Goal: Information Seeking & Learning: Compare options

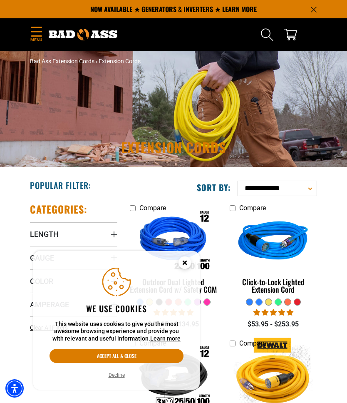
click at [186, 264] on circle "Close this option" at bounding box center [185, 263] width 12 height 12
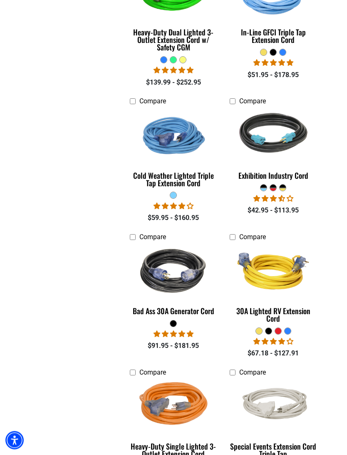
scroll to position [1758, 0]
click at [264, 173] on img at bounding box center [273, 135] width 88 height 79
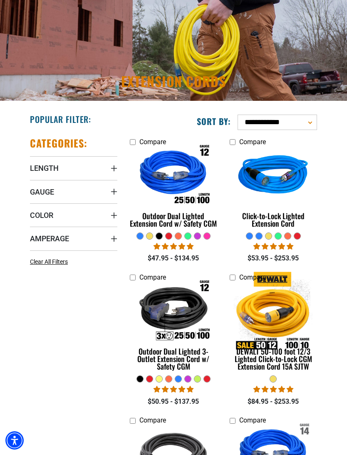
scroll to position [79, 0]
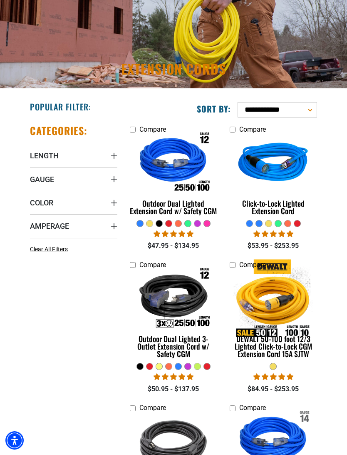
click at [175, 209] on div "Outdoor Dual Lighted Extension Cord w/ Safety CGM" at bounding box center [173, 206] width 87 height 15
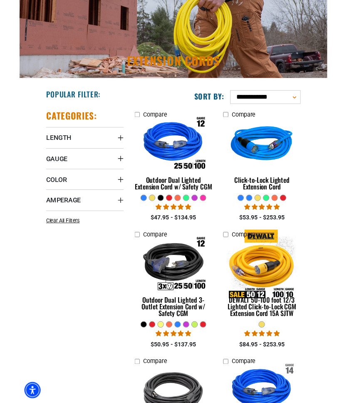
scroll to position [107, 0]
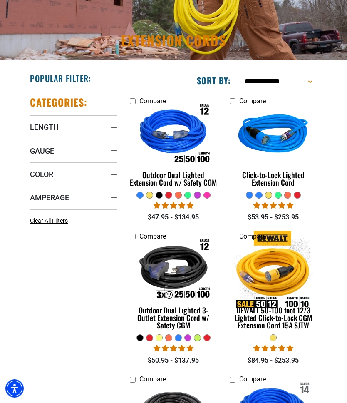
click at [266, 174] on img at bounding box center [273, 135] width 88 height 79
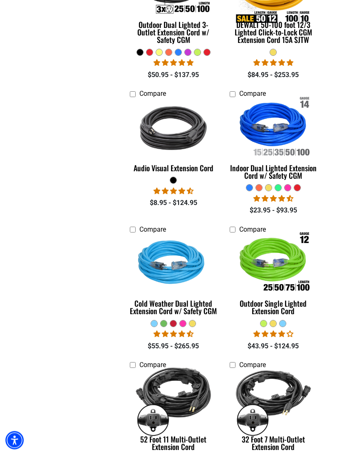
scroll to position [393, 0]
click at [262, 302] on img at bounding box center [273, 263] width 88 height 79
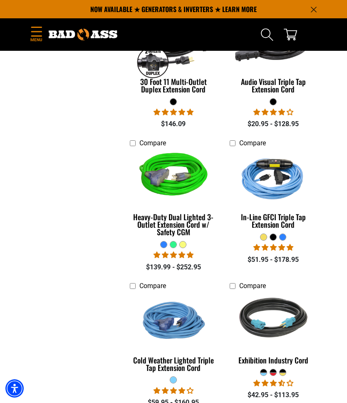
scroll to position [1566, 0]
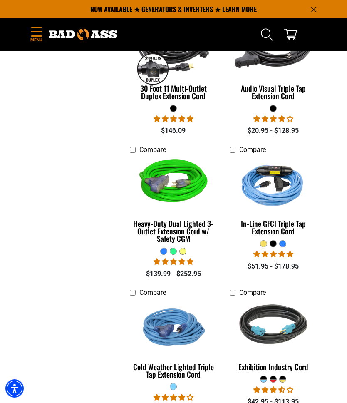
click at [179, 231] on div "Heavy-Duty Dual Lighted 3-Outlet Extension Cord w/ Safety CGM" at bounding box center [173, 231] width 87 height 22
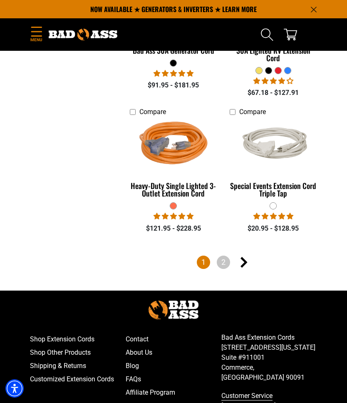
scroll to position [2017, 0]
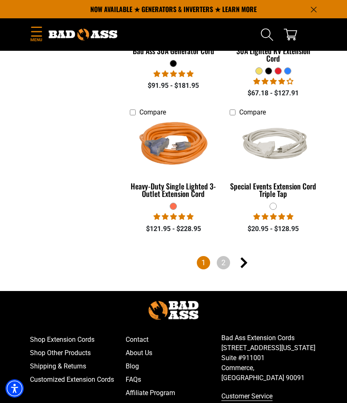
click at [227, 259] on link "2" at bounding box center [223, 262] width 13 height 13
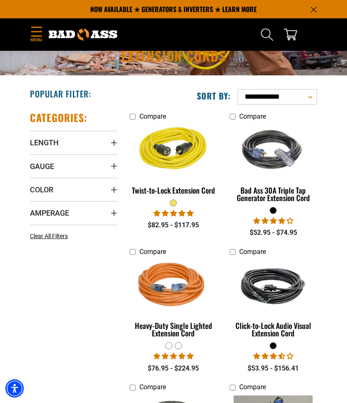
scroll to position [86, 0]
